Goal: Transaction & Acquisition: Purchase product/service

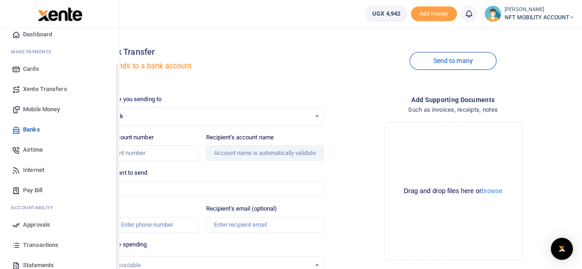
scroll to position [46, 0]
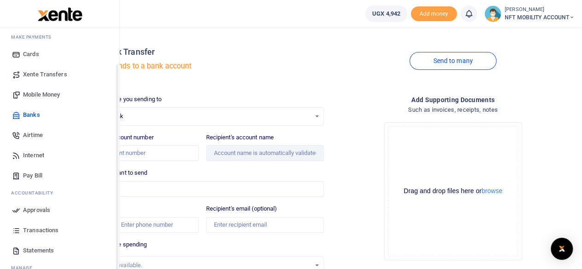
click at [39, 98] on span "Mobile Money" at bounding box center [41, 94] width 37 height 9
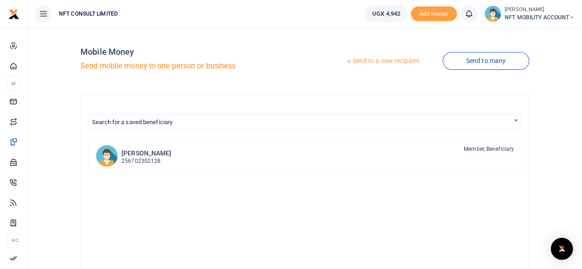
click at [387, 61] on link "Send to a new recipient" at bounding box center [382, 61] width 120 height 17
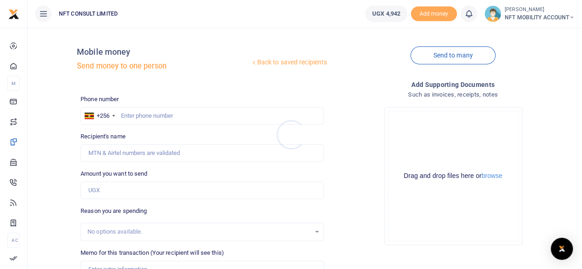
click at [197, 118] on div at bounding box center [291, 134] width 582 height 269
click at [185, 116] on input "text" at bounding box center [201, 115] width 243 height 17
type input "776977942"
type input "Josiah Kenneth Ssempeke"
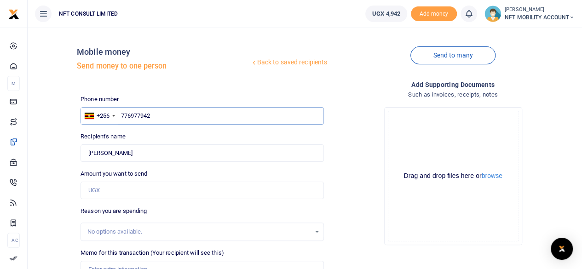
type input "776977942"
